Goal: Check status: Check status

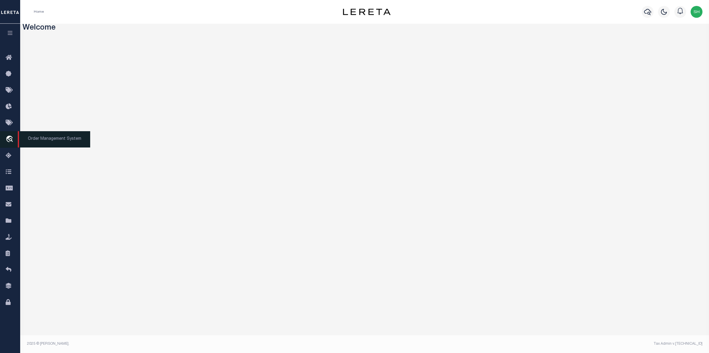
click at [12, 140] on icon "travel_explore" at bounding box center [10, 140] width 9 height 8
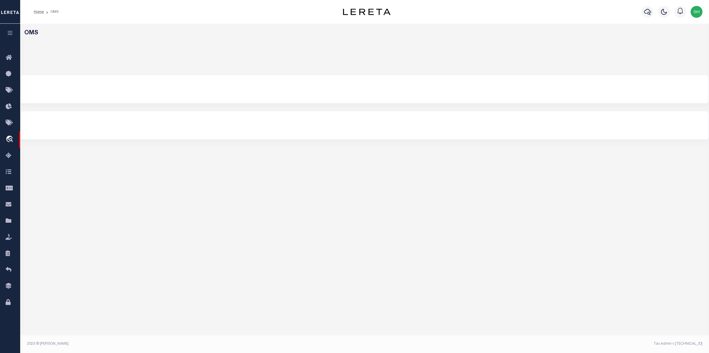
select select "200"
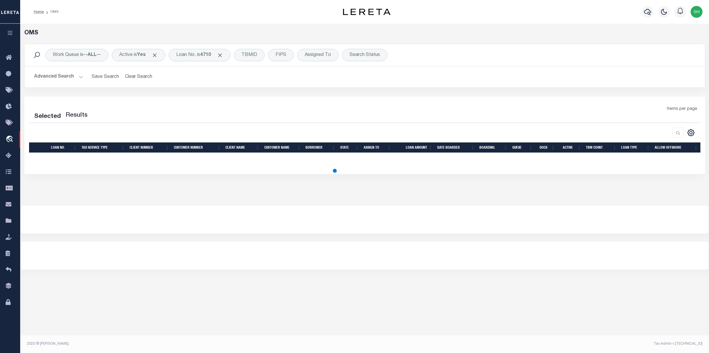
select select "200"
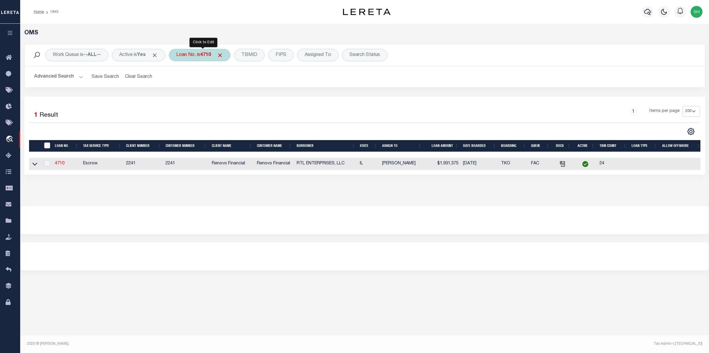
click at [202, 57] on div "Loan No. is 4710" at bounding box center [200, 55] width 62 height 12
type input "40000102"
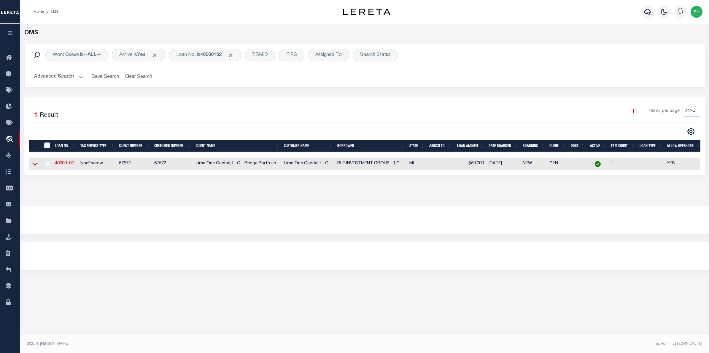
click at [36, 167] on icon at bounding box center [34, 164] width 5 height 6
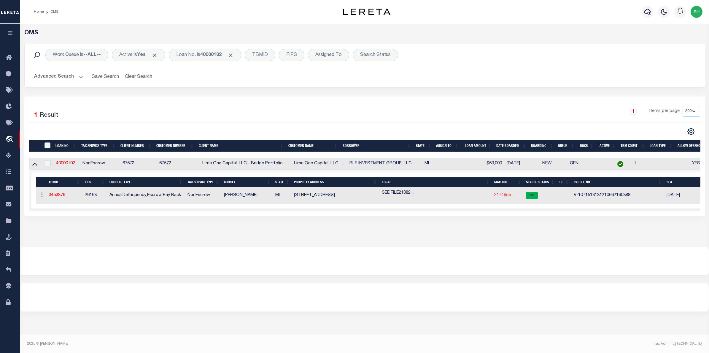
click at [498, 197] on link "2174955" at bounding box center [502, 195] width 17 height 4
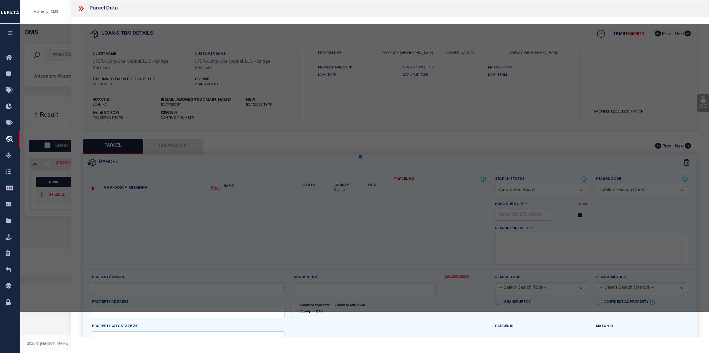
checkbox input "false"
select select "CP"
select select "AGW"
select select
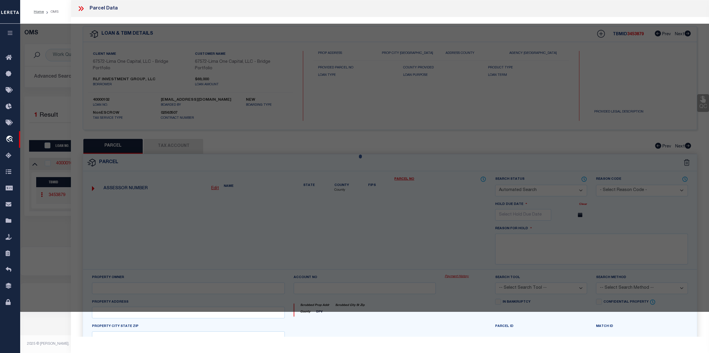
type input "[STREET_ADDRESS]"
checkbox input "false"
type input "DETROIT MI 48202"
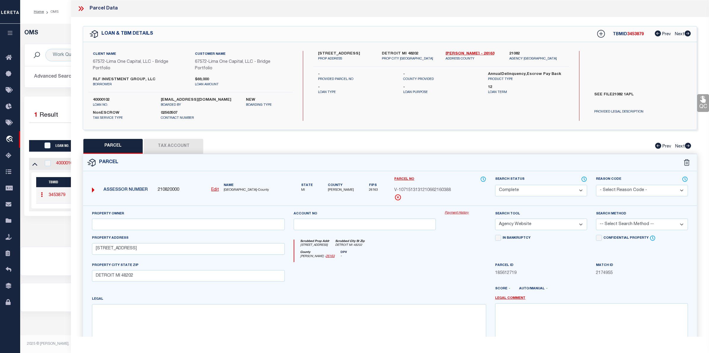
click at [468, 213] on link "Payment History" at bounding box center [465, 213] width 42 height 5
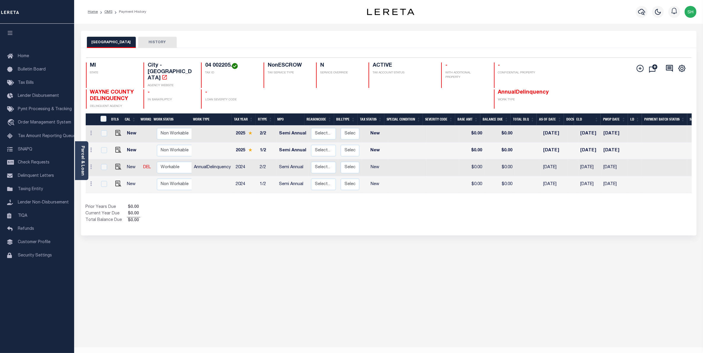
click at [372, 295] on div "DETROIT CITY HISTORY Selected 4 Results" at bounding box center [388, 198] width 624 height 335
click at [448, 280] on div "DETROIT CITY HISTORY Selected 4 Results" at bounding box center [388, 198] width 624 height 335
click at [450, 283] on div "DETROIT CITY HISTORY Selected 4 Results" at bounding box center [388, 198] width 624 height 335
click at [84, 159] on link "Parcel & Loan" at bounding box center [82, 161] width 4 height 30
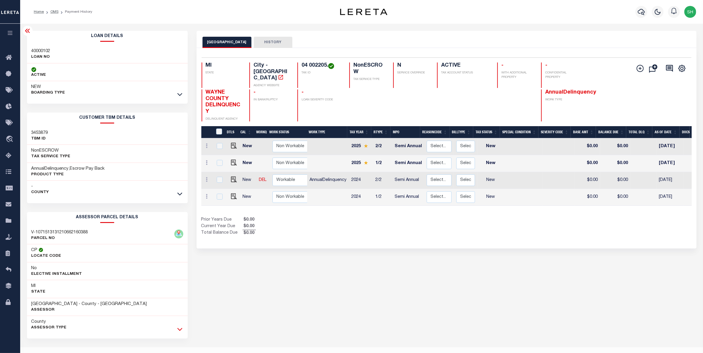
click at [182, 331] on icon at bounding box center [179, 329] width 5 height 6
click at [277, 308] on div "DETROIT CITY HISTORY Selected 4 Results" at bounding box center [446, 324] width 509 height 586
click at [327, 67] on h4 "04 002205." at bounding box center [322, 66] width 41 height 7
drag, startPoint x: 327, startPoint y: 67, endPoint x: 302, endPoint y: 62, distance: 25.9
click at [302, 62] on div "Selected 4 Results 1 Items per page 25 50 100 MI STATE City - MI AGENCY WEBSITE…" at bounding box center [446, 90] width 499 height 64
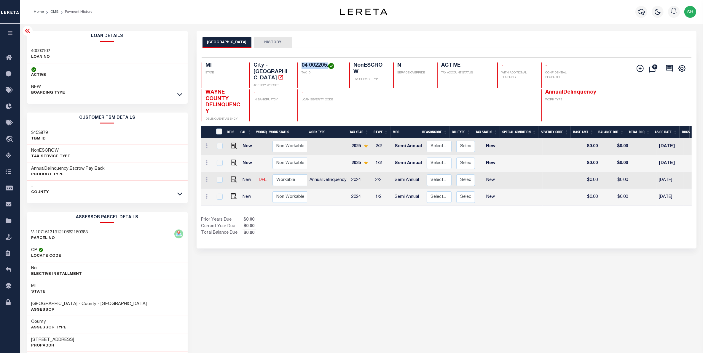
copy h4 "04 002205."
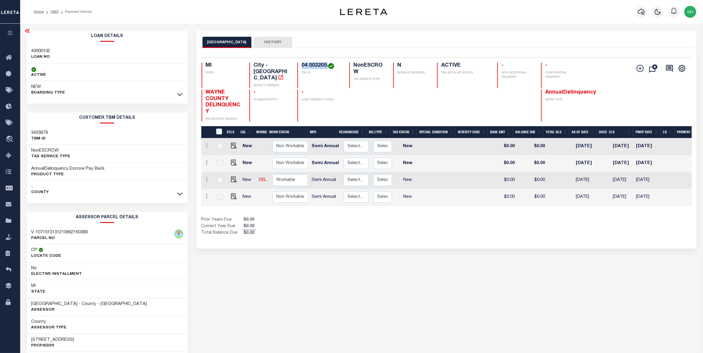
scroll to position [0, 83]
